Goal: Transaction & Acquisition: Purchase product/service

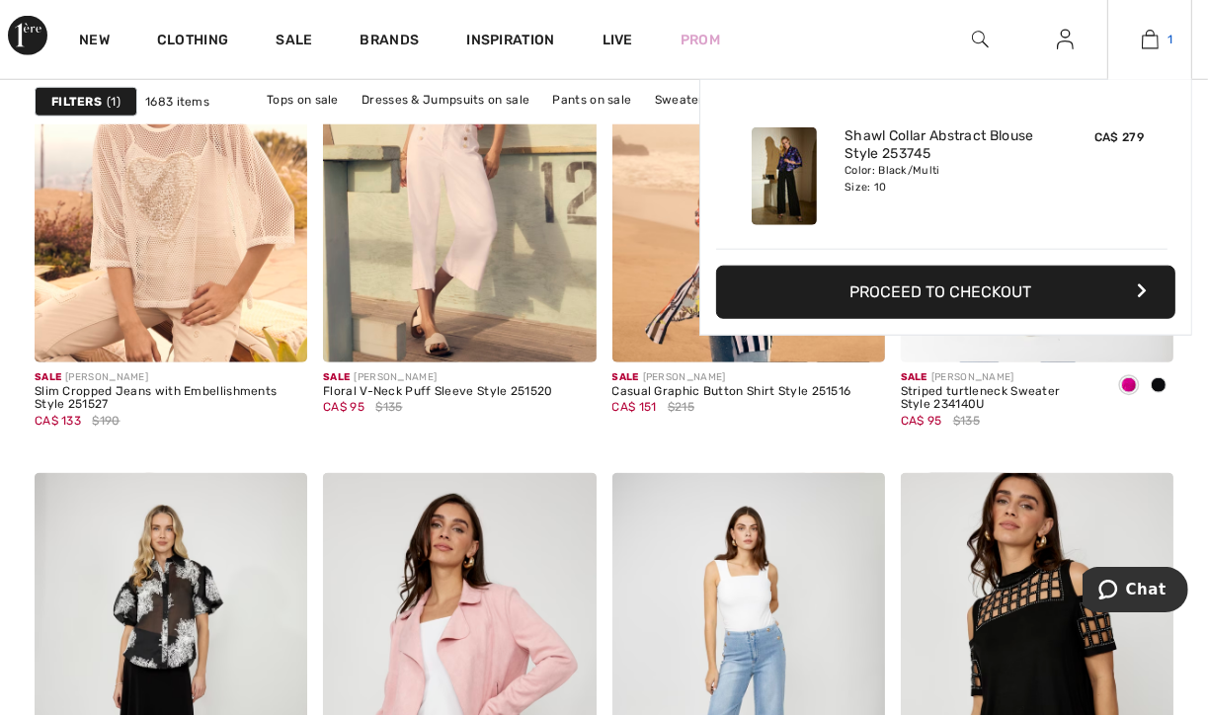
click at [1146, 43] on img at bounding box center [1150, 40] width 17 height 24
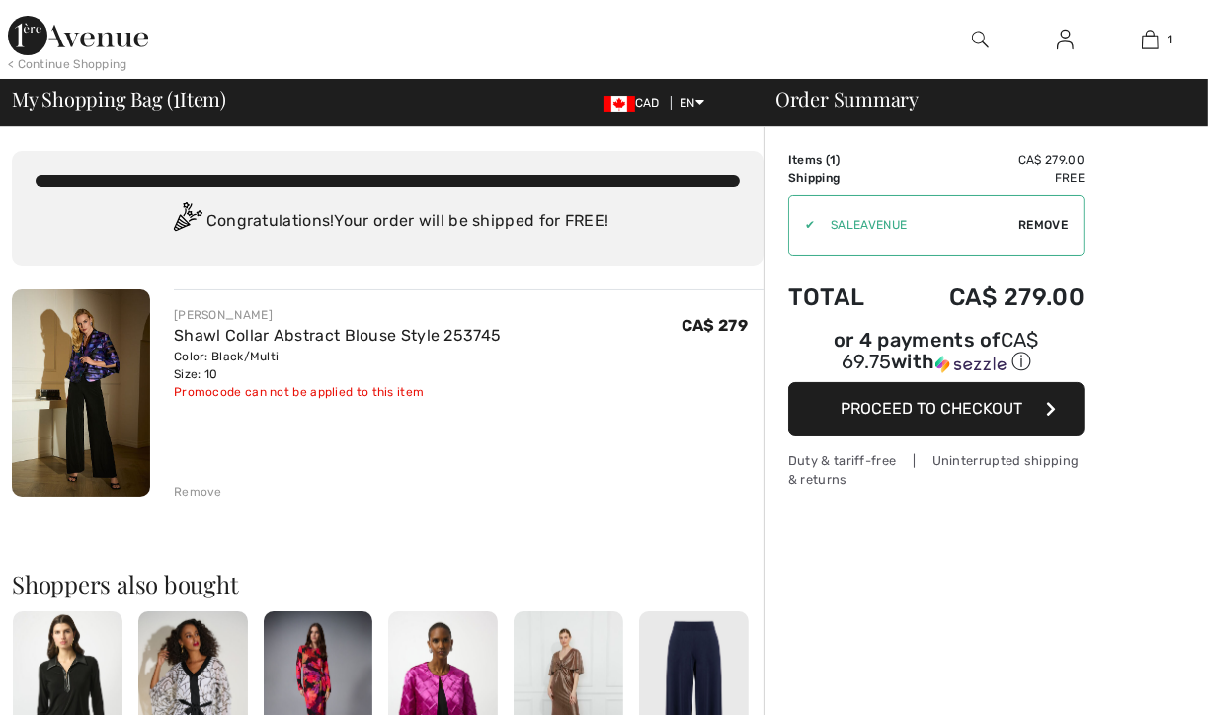
click at [67, 385] on img at bounding box center [81, 392] width 138 height 207
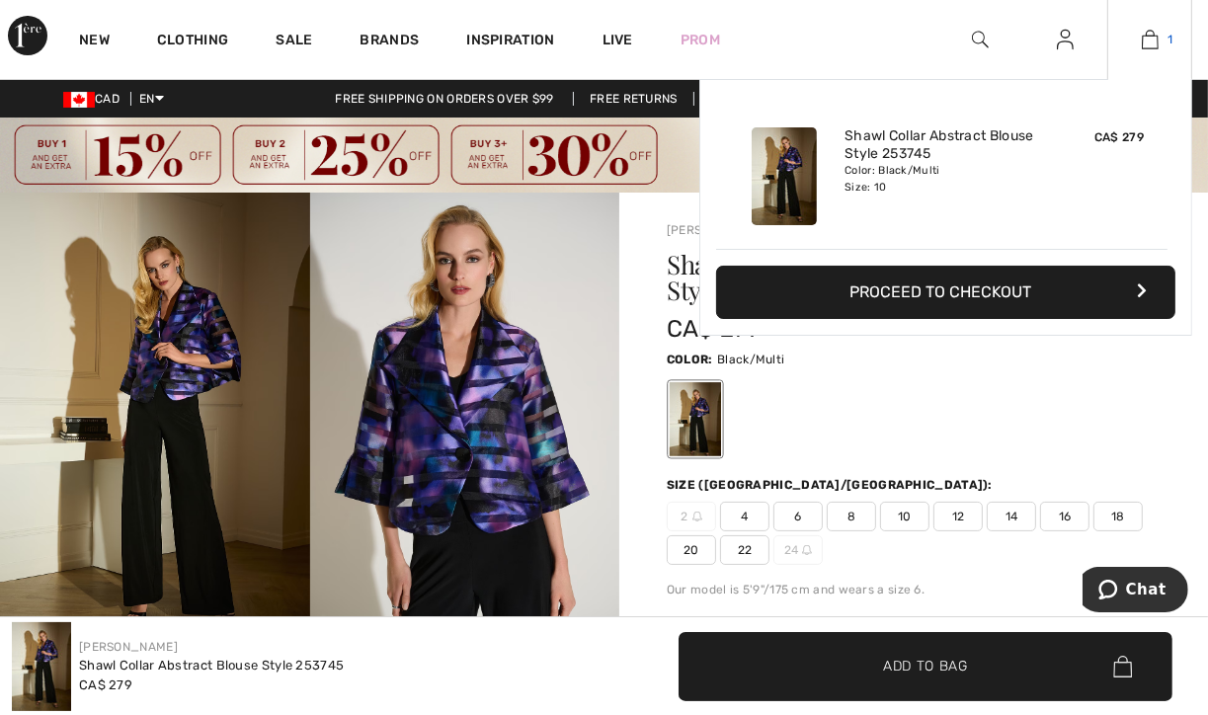
click at [1153, 46] on img at bounding box center [1150, 40] width 17 height 24
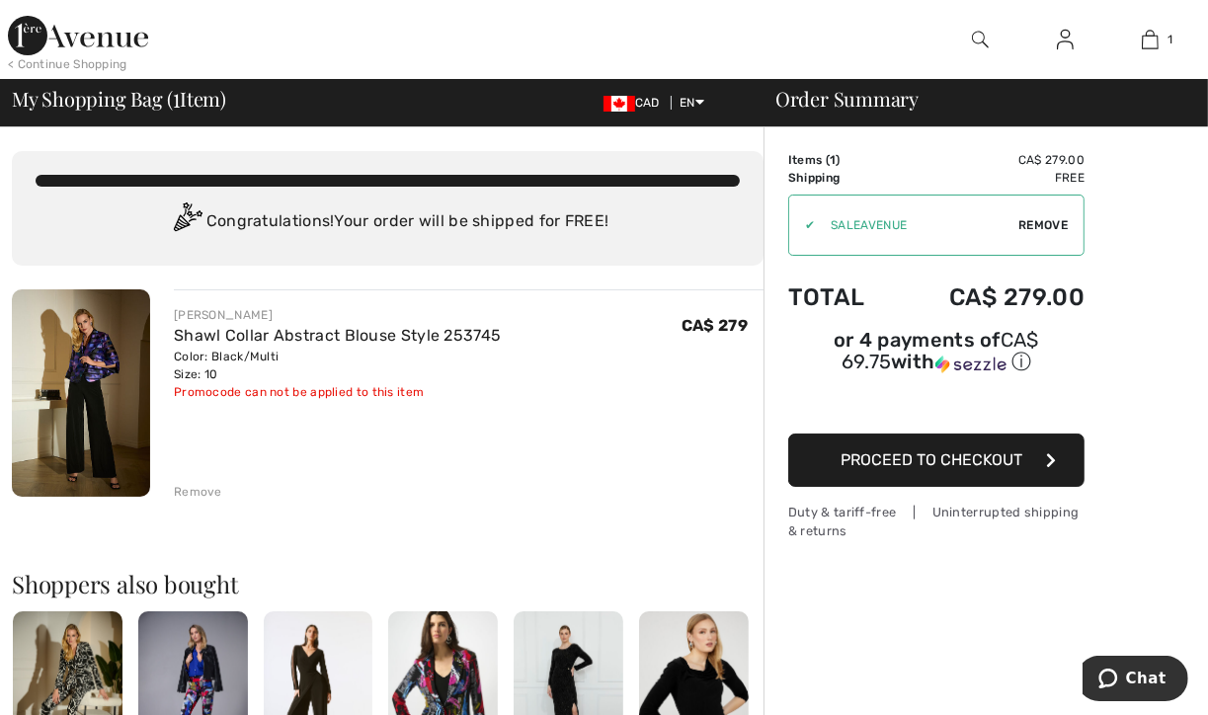
click at [924, 465] on button "Proceed to Checkout" at bounding box center [936, 460] width 296 height 53
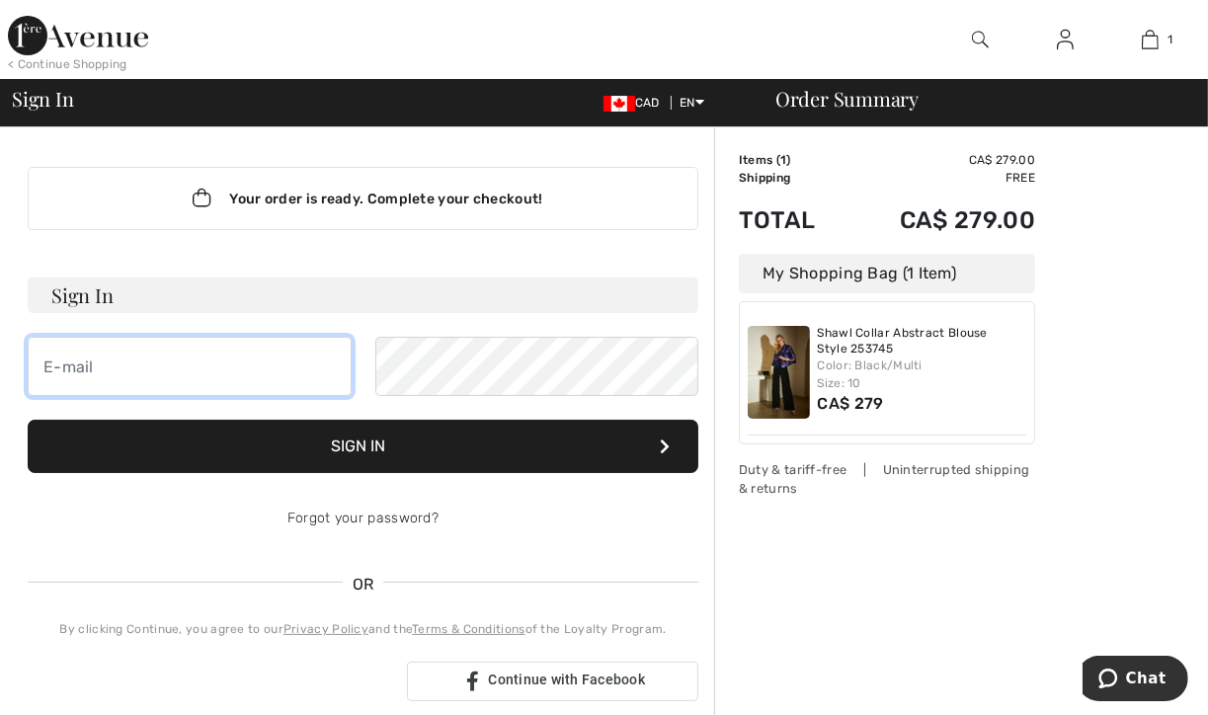
click at [329, 370] on input "email" at bounding box center [190, 366] width 324 height 59
type input "[EMAIL_ADDRESS][PERSON_NAME][DOMAIN_NAME]"
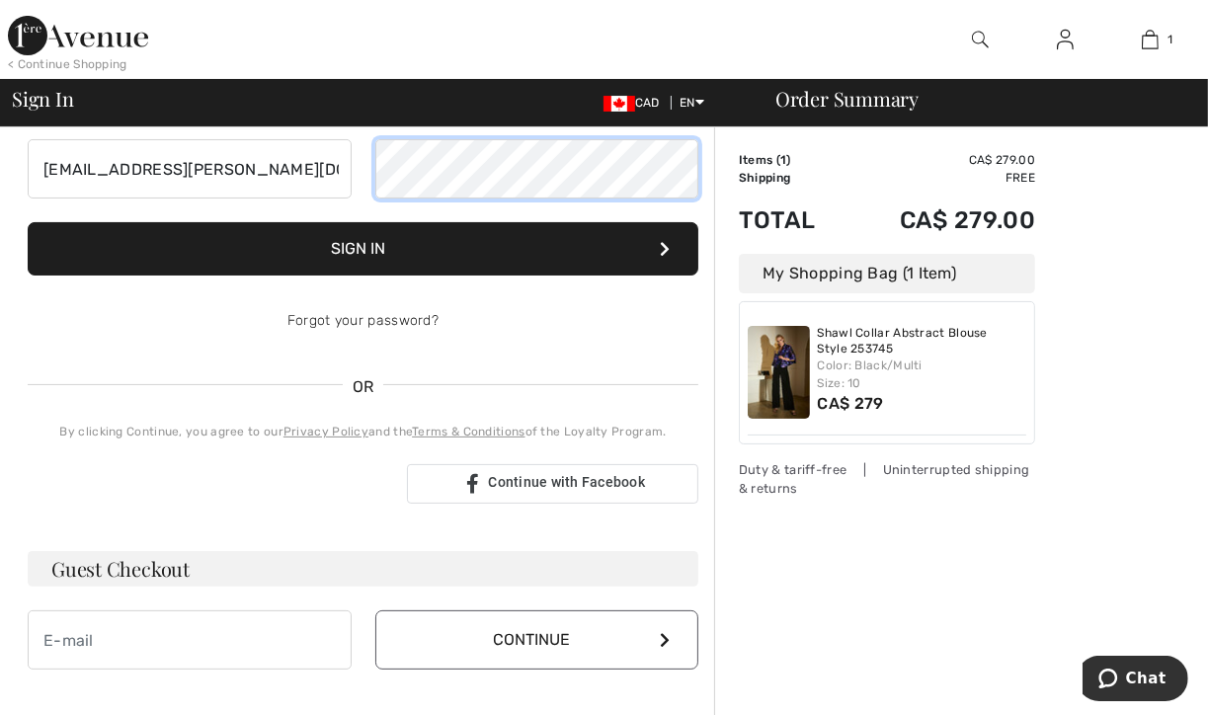
scroll to position [296, 0]
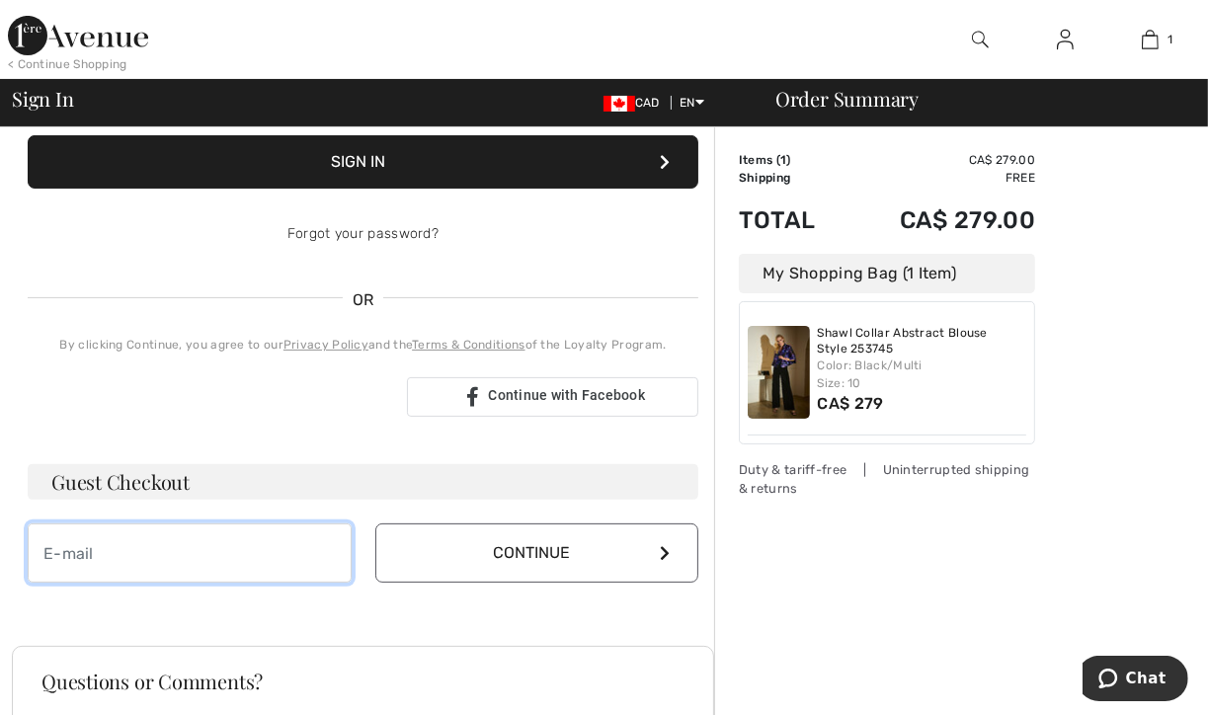
click at [210, 513] on div "Guest Checkout Continue" at bounding box center [363, 523] width 671 height 119
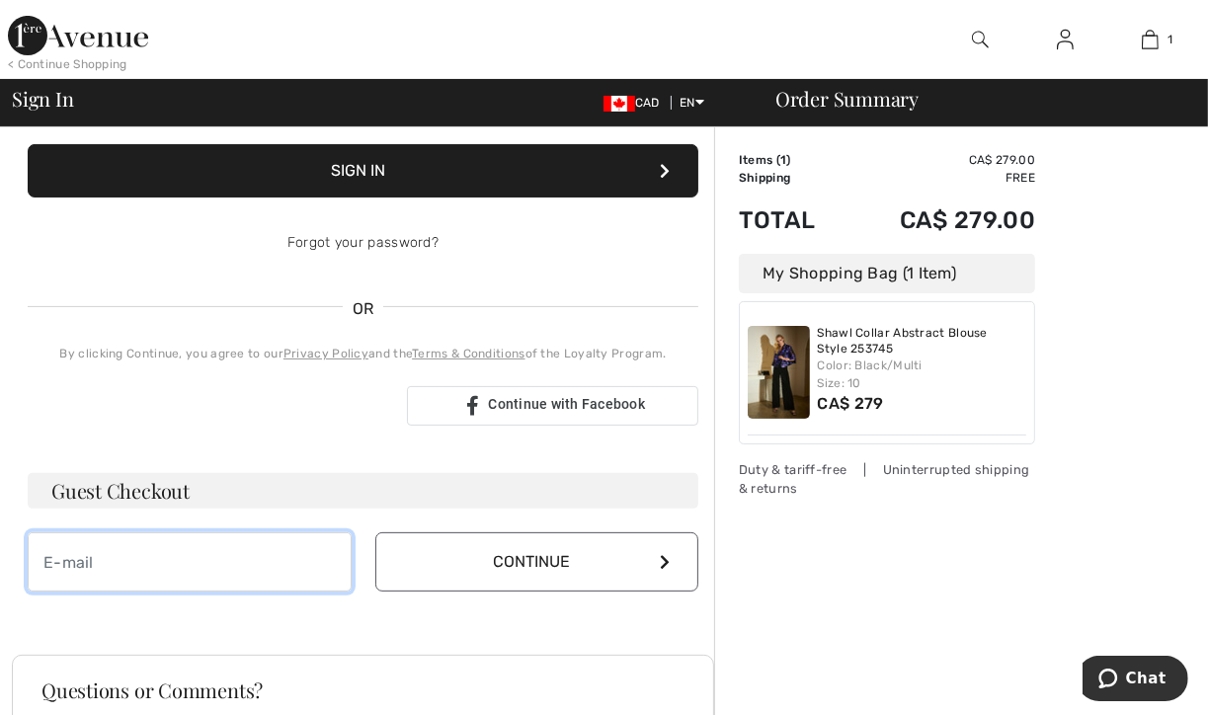
type input "ggartner1@shaw.ca"
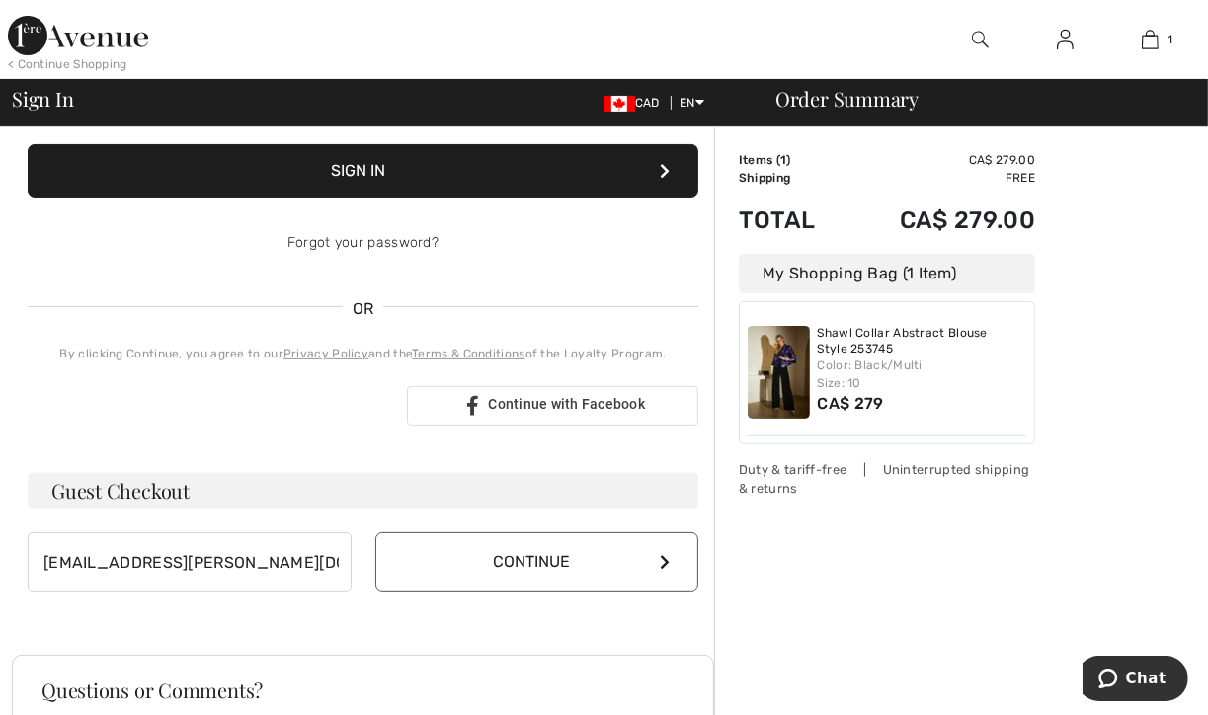
click at [439, 571] on button "Continue" at bounding box center [537, 561] width 324 height 59
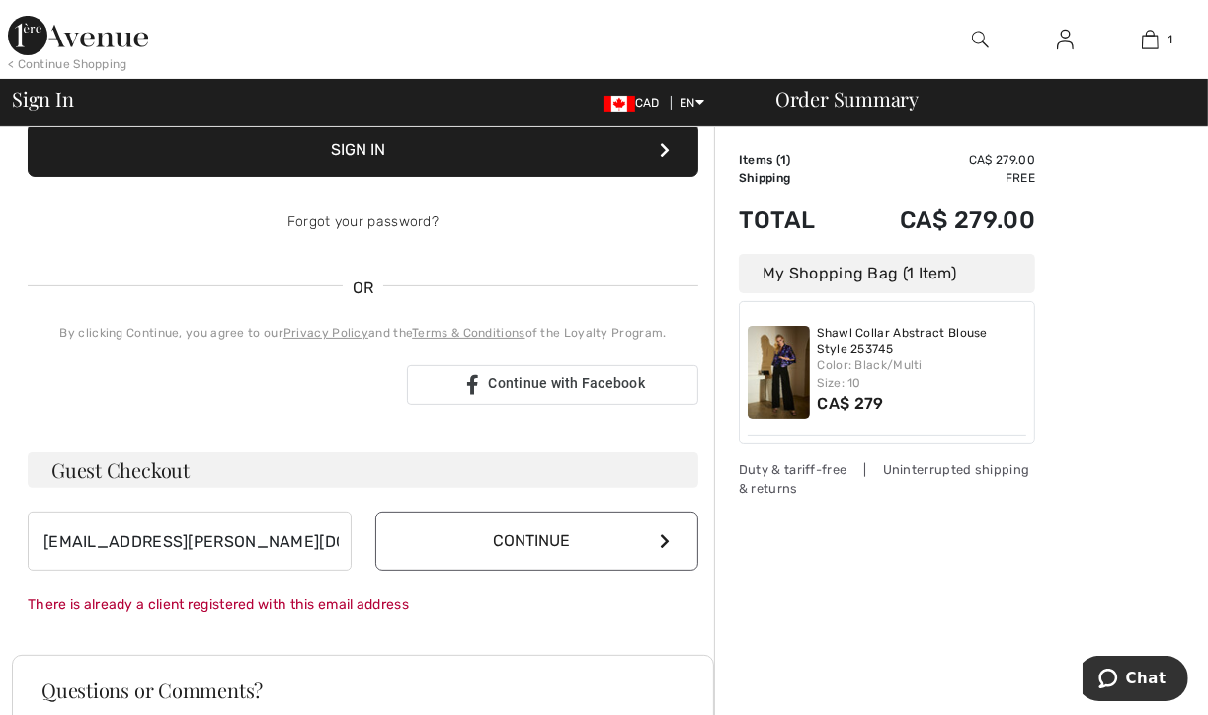
click at [533, 542] on button "Continue" at bounding box center [537, 541] width 324 height 59
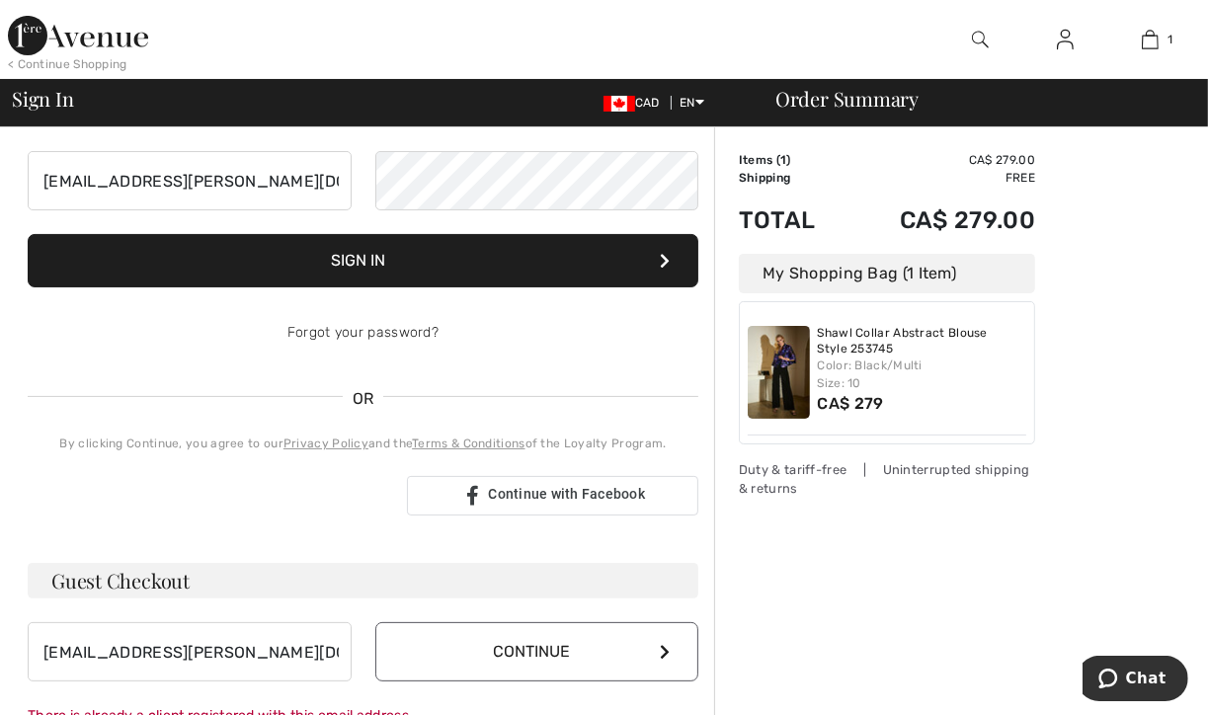
scroll to position [0, 0]
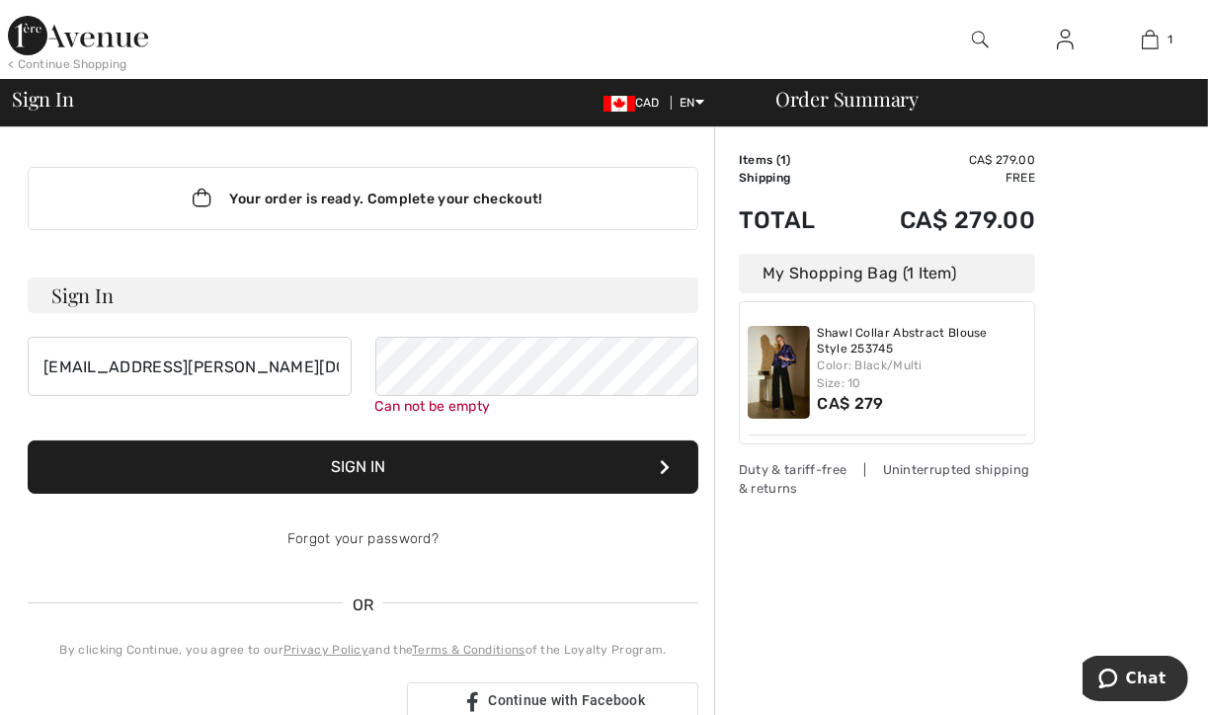
click at [507, 463] on button "Sign In" at bounding box center [363, 467] width 671 height 53
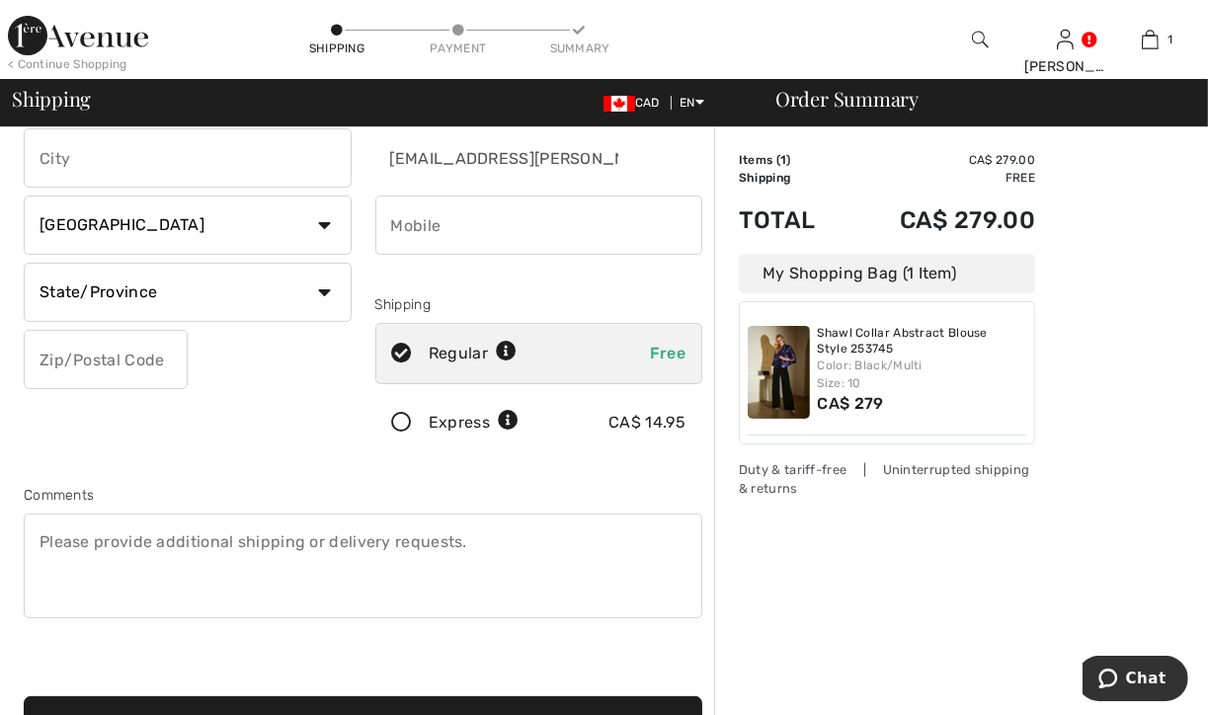
scroll to position [198, 0]
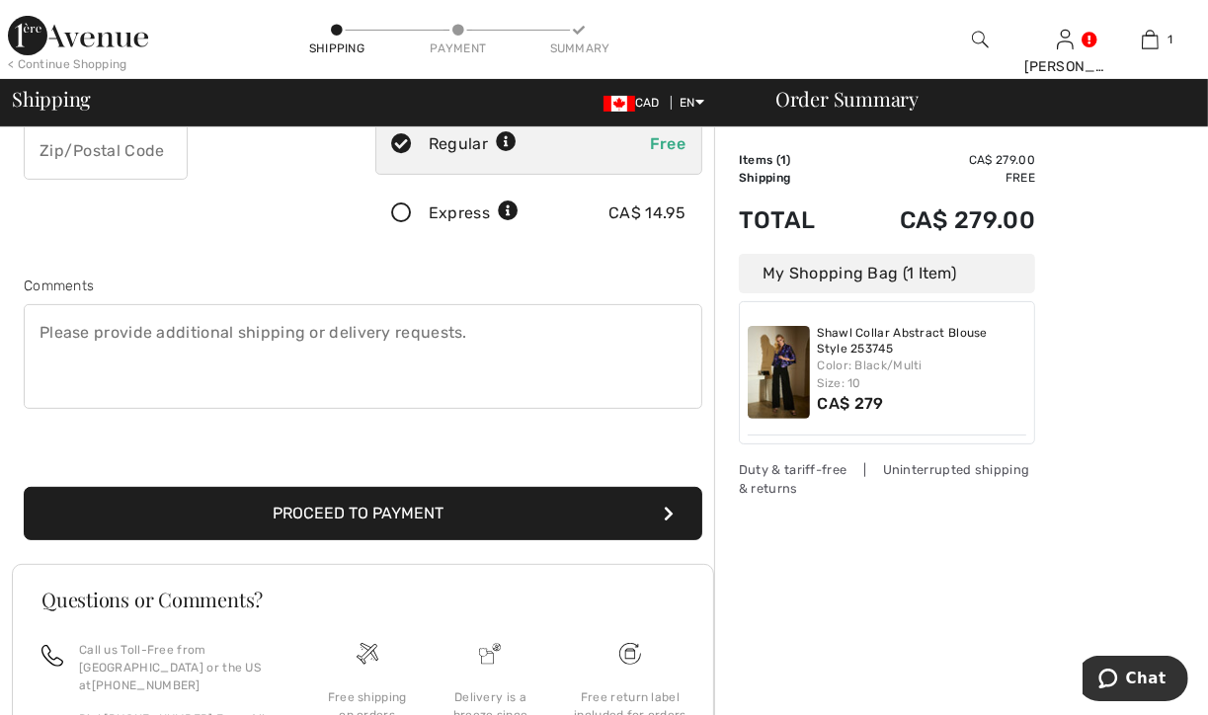
click at [419, 517] on button "Proceed to Payment" at bounding box center [363, 513] width 679 height 53
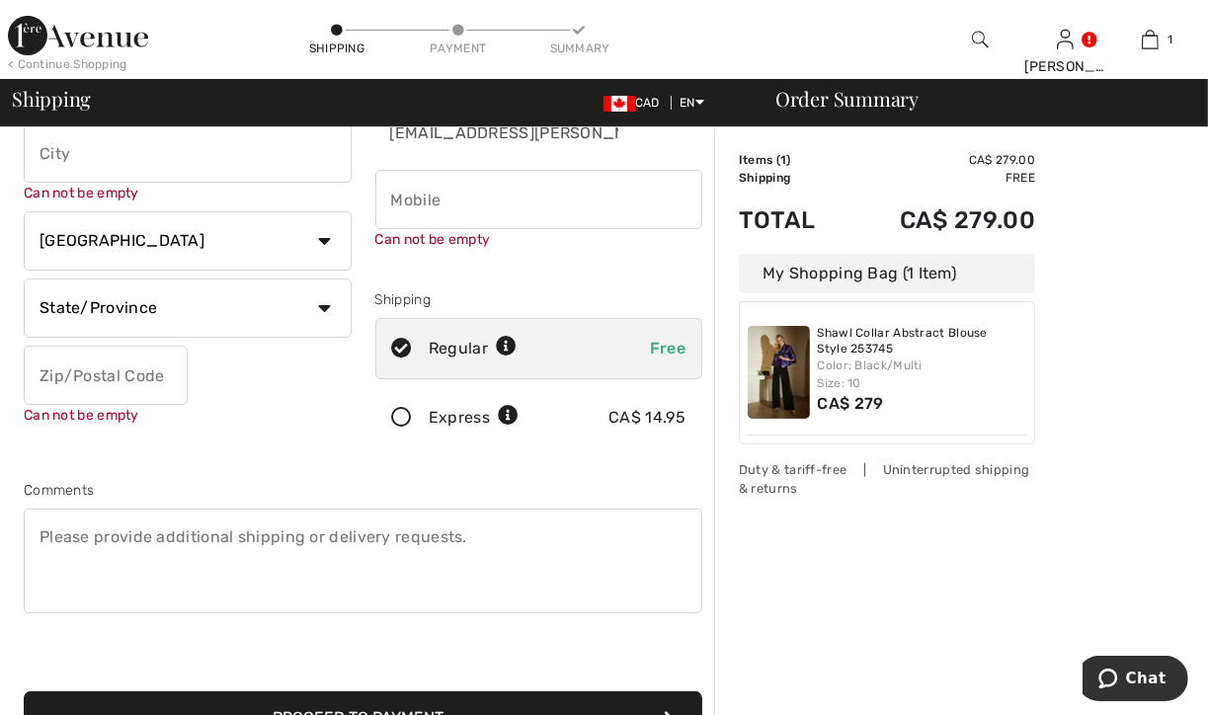
scroll to position [21, 0]
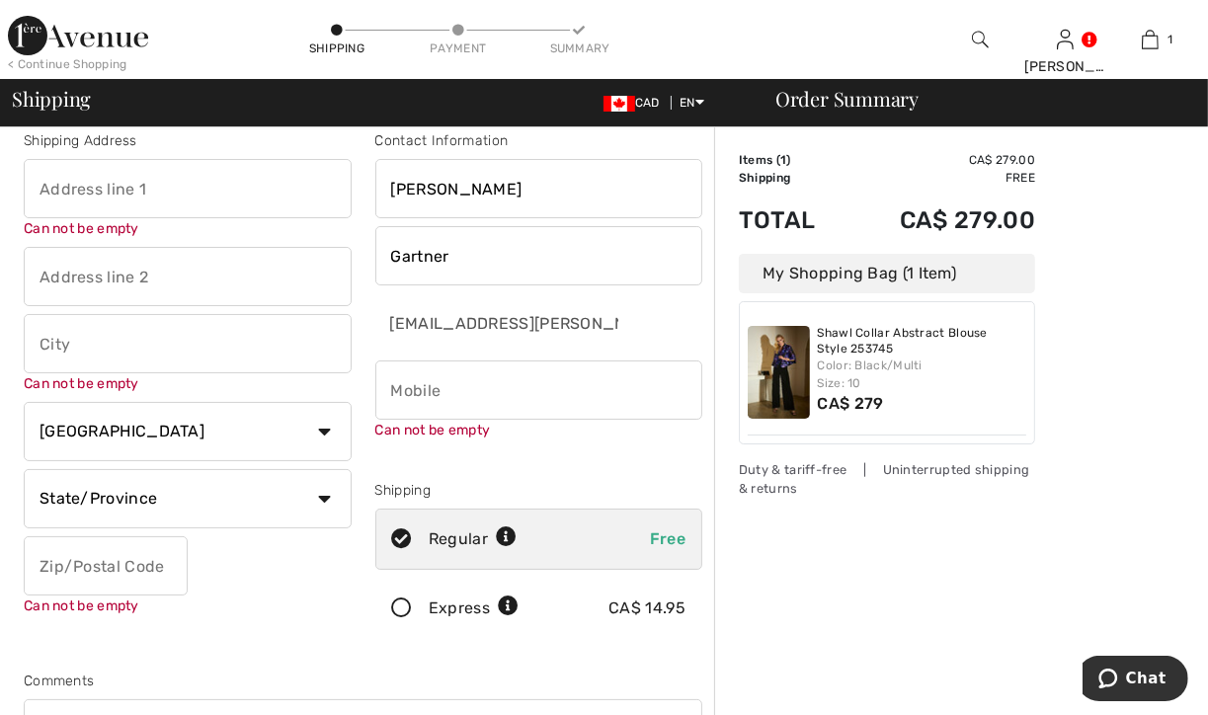
click at [223, 187] on input "text" at bounding box center [188, 188] width 328 height 59
type input "37 Douglas Park Manor SE"
type input "[GEOGRAPHIC_DATA]"
select select "AB"
type input "T2Z 2L1"
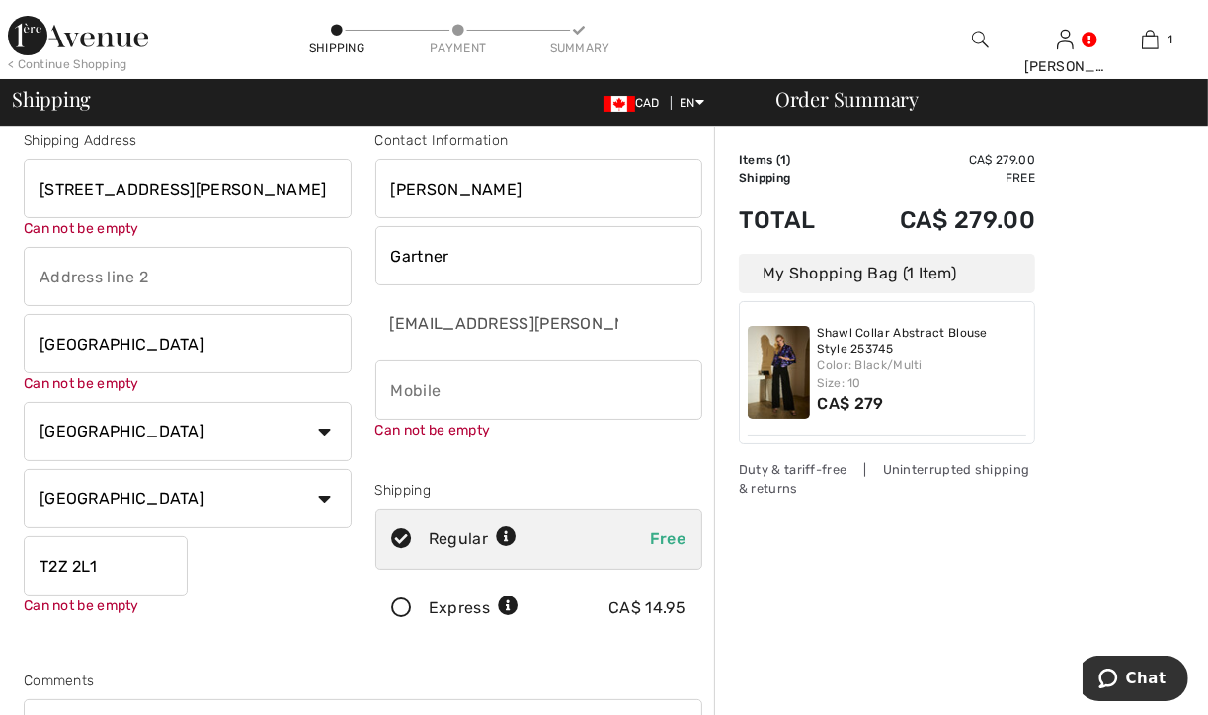
type input "4038703364"
type input "T2Z2L1"
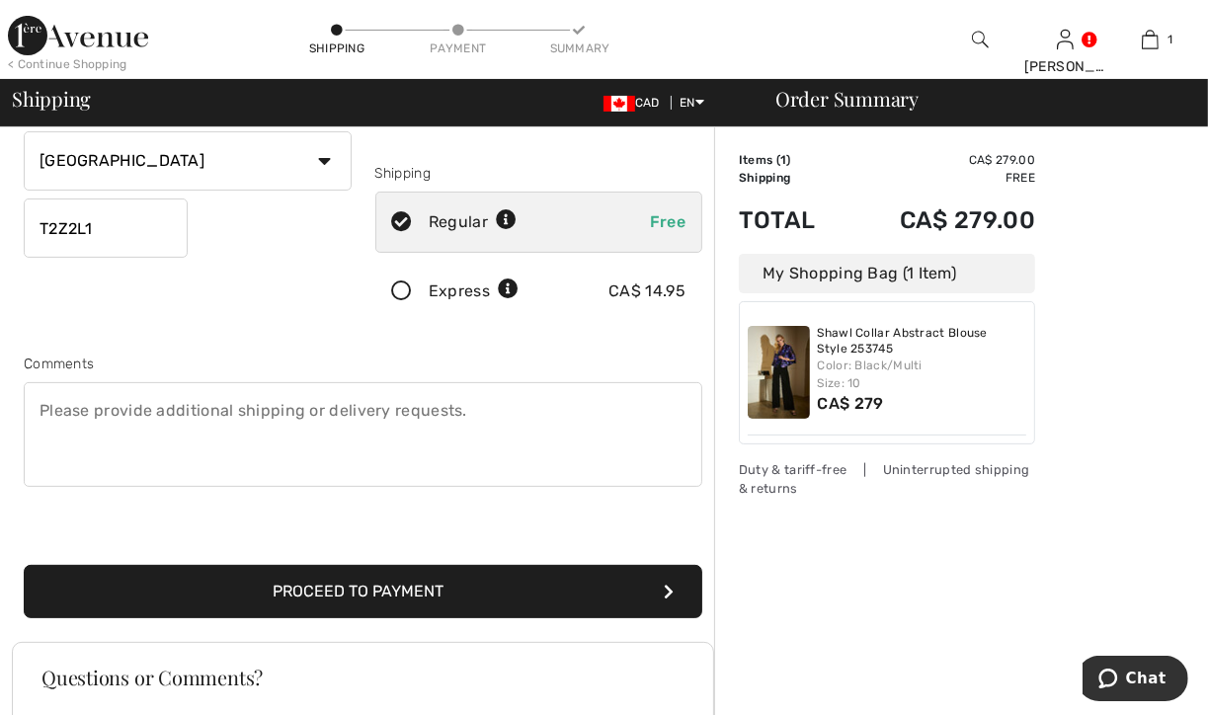
scroll to position [515, 0]
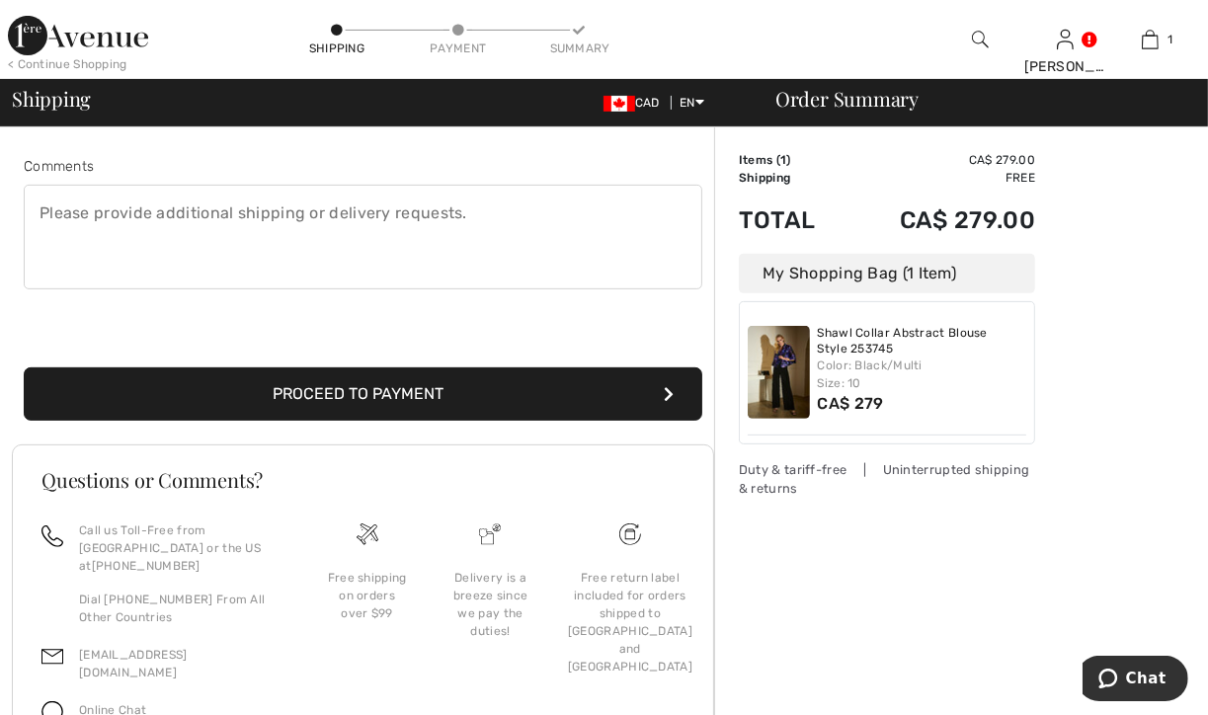
click at [389, 390] on button "Proceed to Payment" at bounding box center [363, 394] width 679 height 53
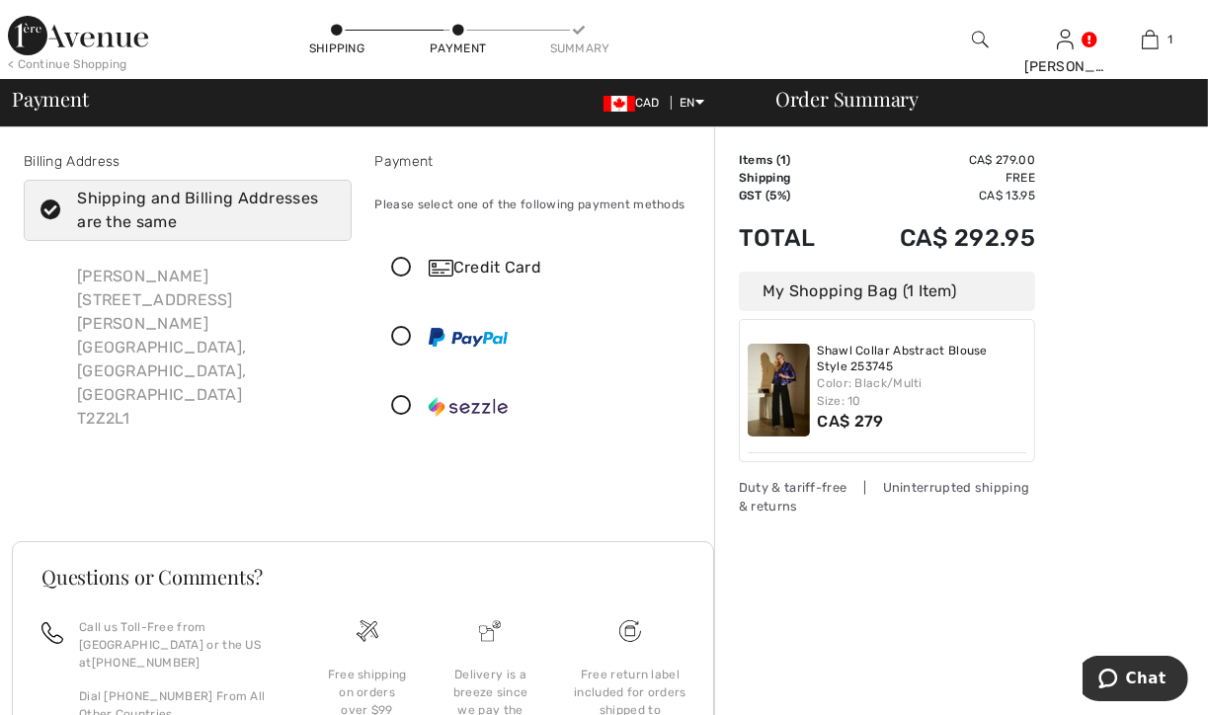
click at [454, 261] on div "Credit Card" at bounding box center [559, 268] width 260 height 24
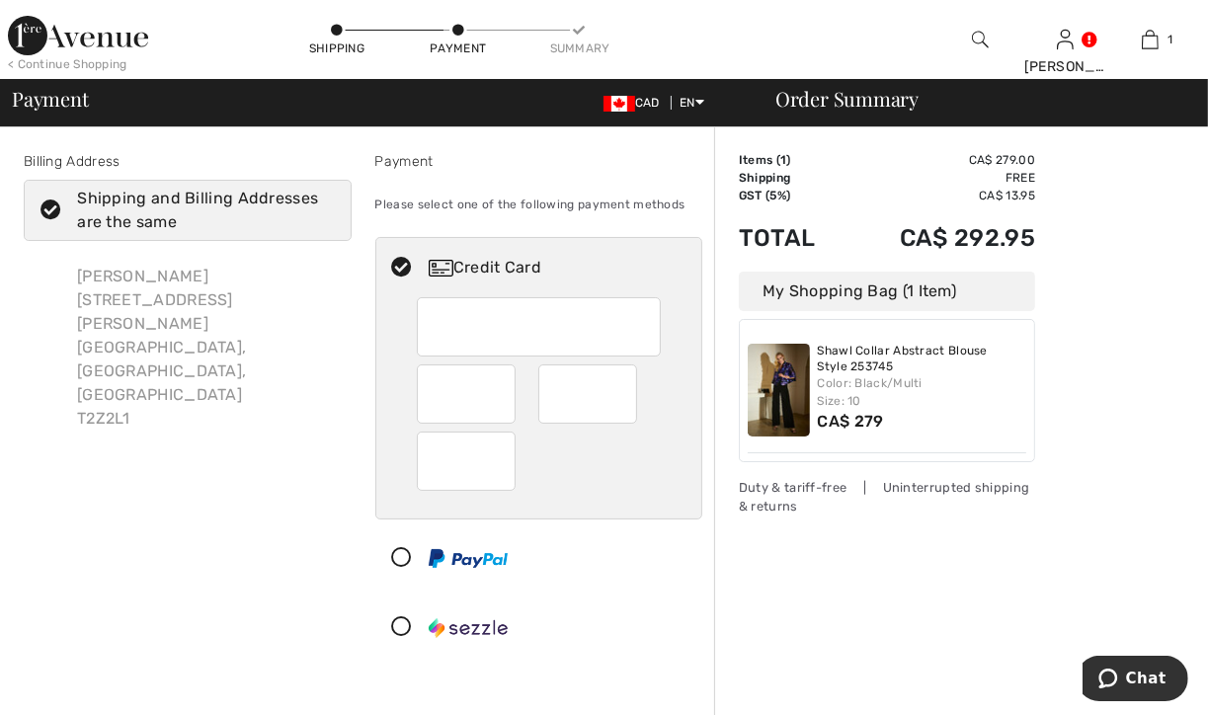
click at [458, 609] on div at bounding box center [531, 627] width 310 height 59
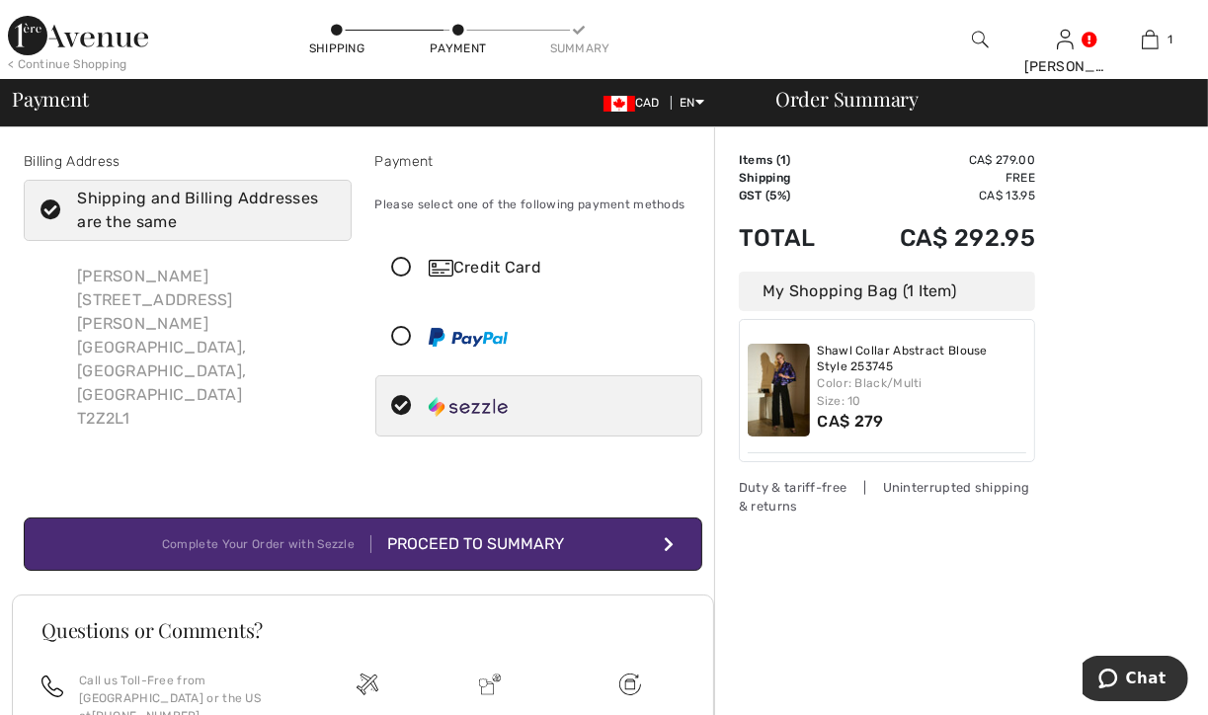
click at [461, 537] on div "Proceed to Summary" at bounding box center [467, 544] width 193 height 24
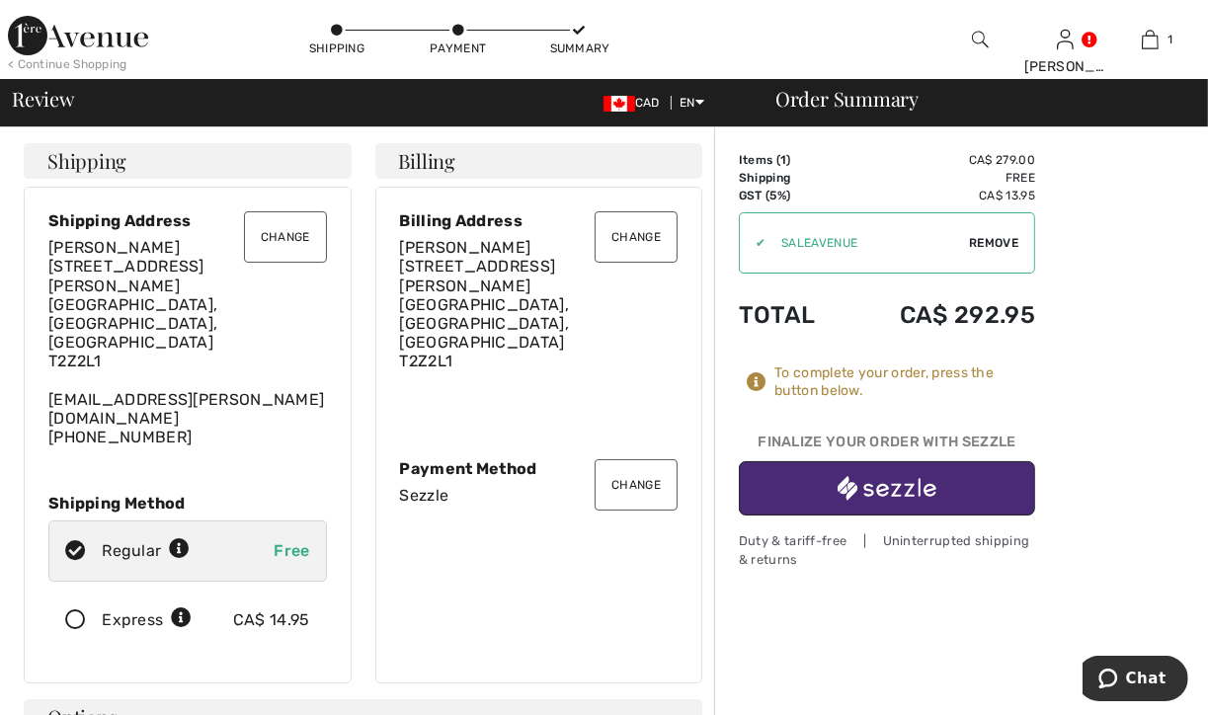
click at [895, 489] on img "button" at bounding box center [887, 488] width 99 height 25
